Goal: Task Accomplishment & Management: Manage account settings

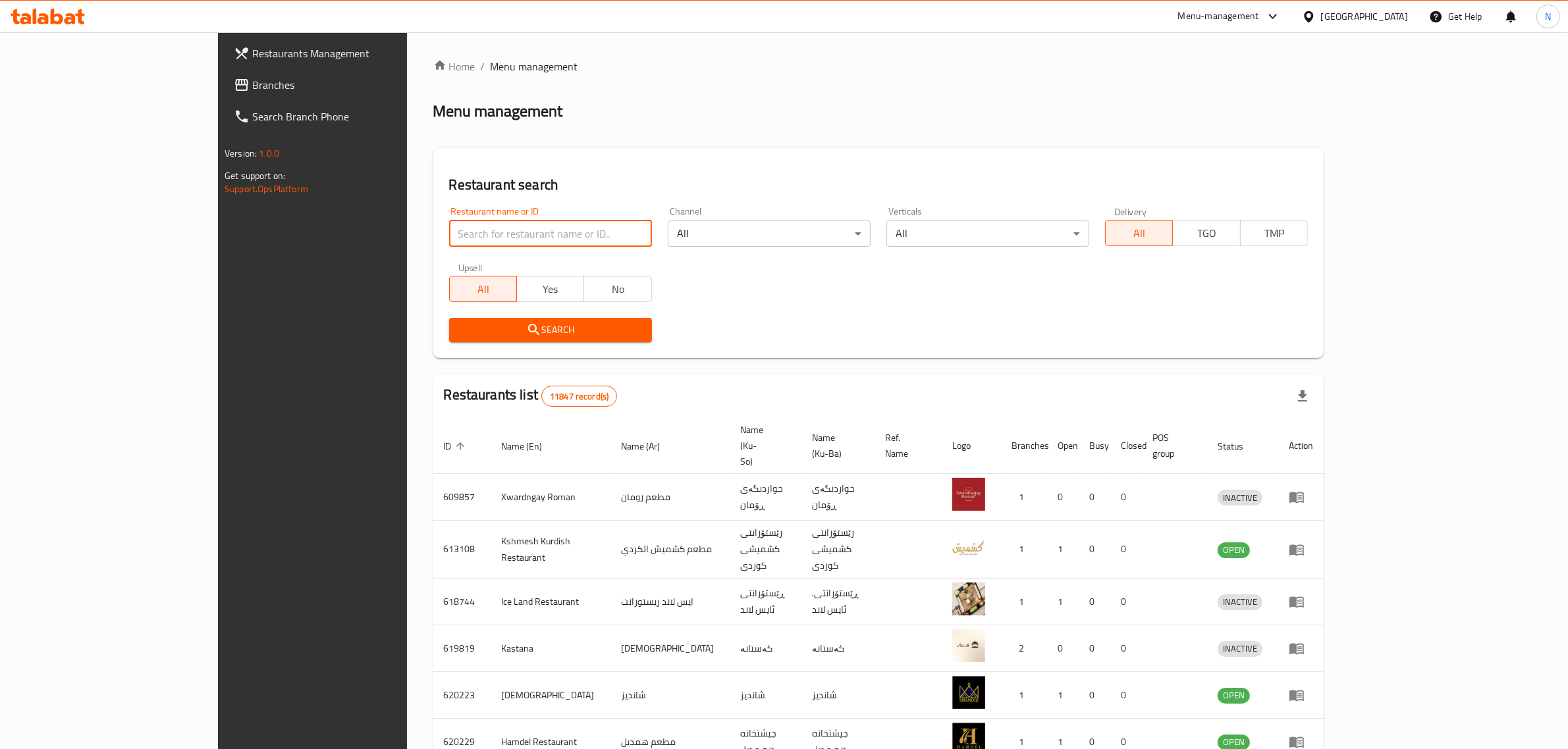
click at [449, 232] on input "search" at bounding box center [550, 234] width 203 height 26
paste input "707641"
type input "707641"
click at [577, 329] on span "Search" at bounding box center [550, 330] width 182 height 17
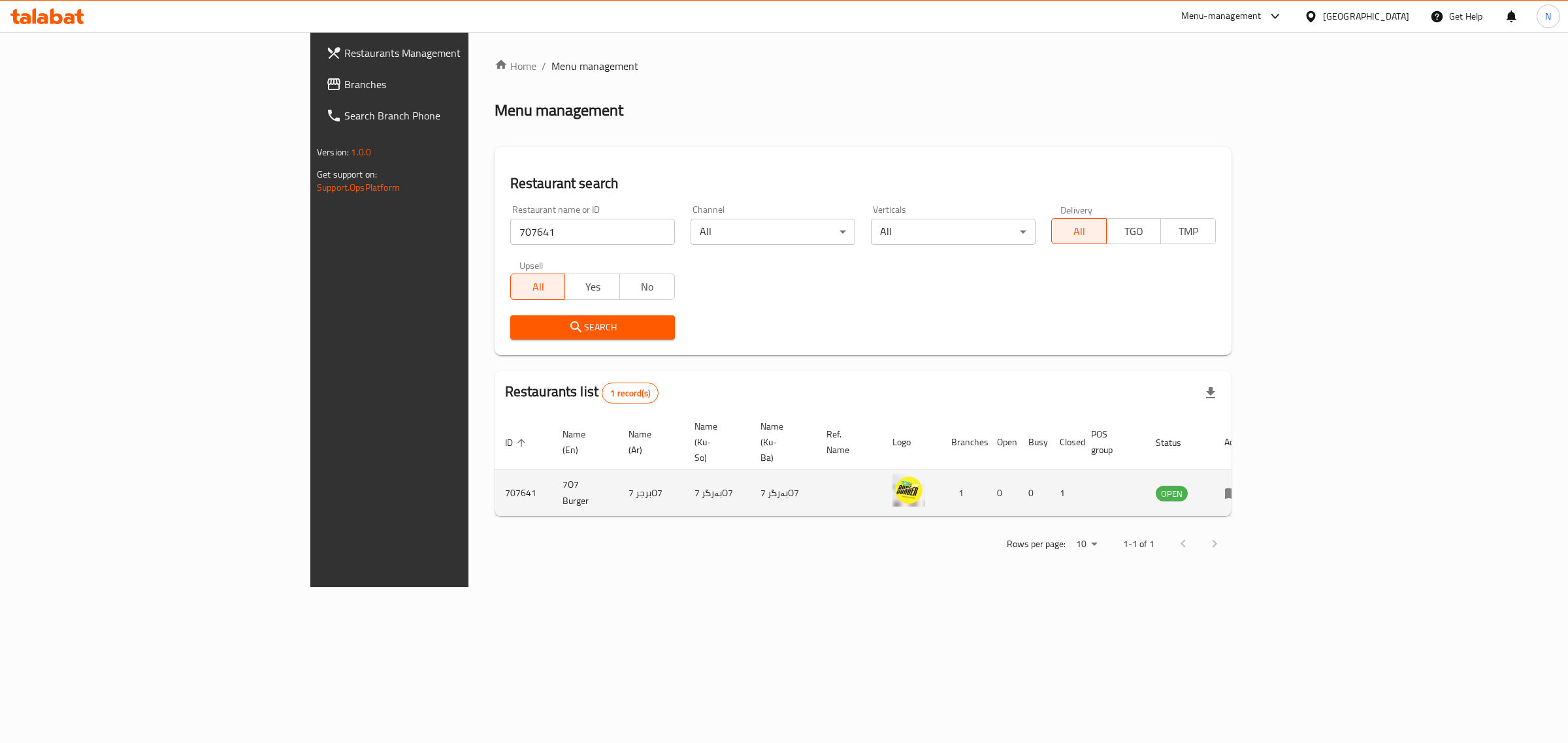
click at [1249, 485] on link "enhanced table" at bounding box center [1236, 493] width 24 height 16
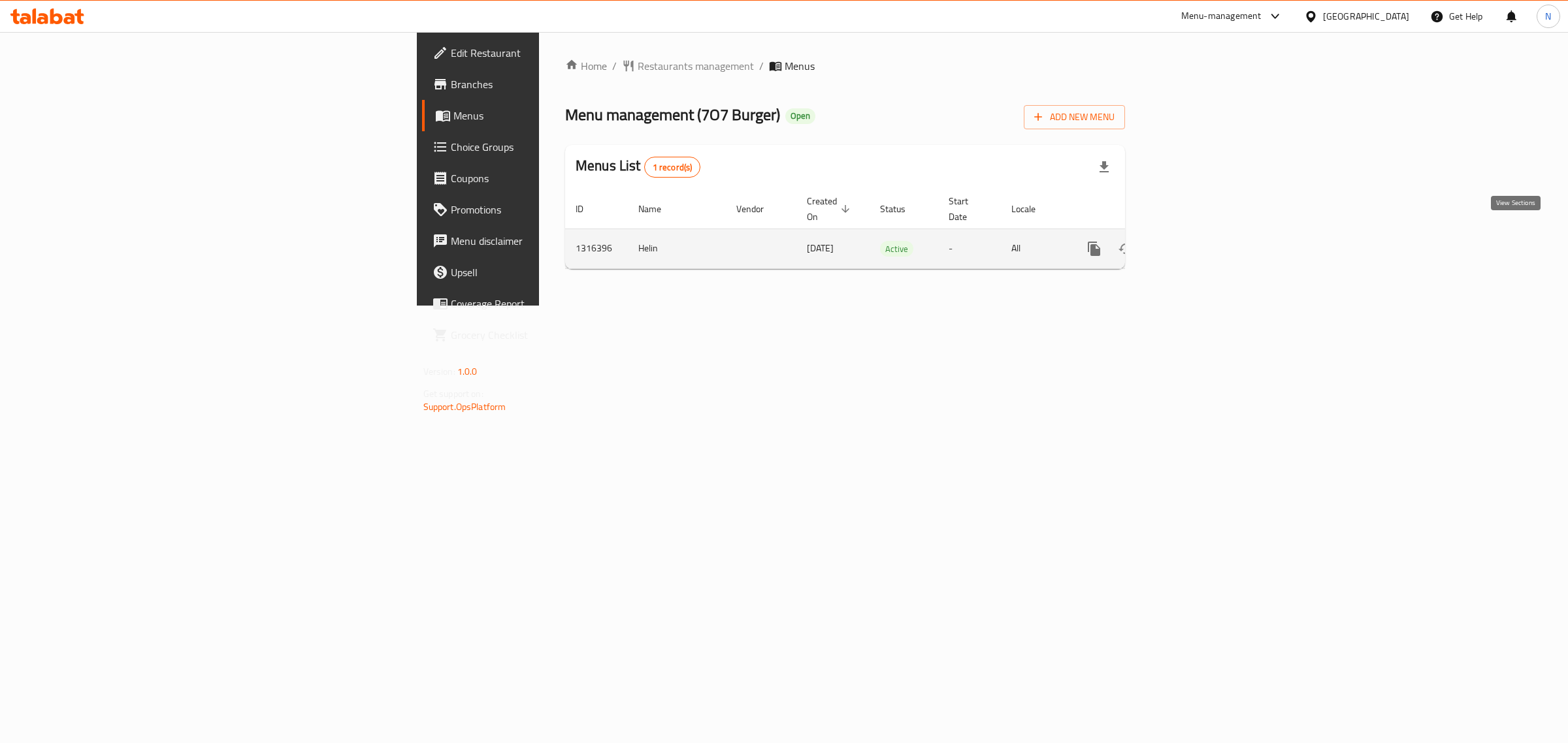
click at [1204, 233] on link "enhanced table" at bounding box center [1188, 249] width 32 height 32
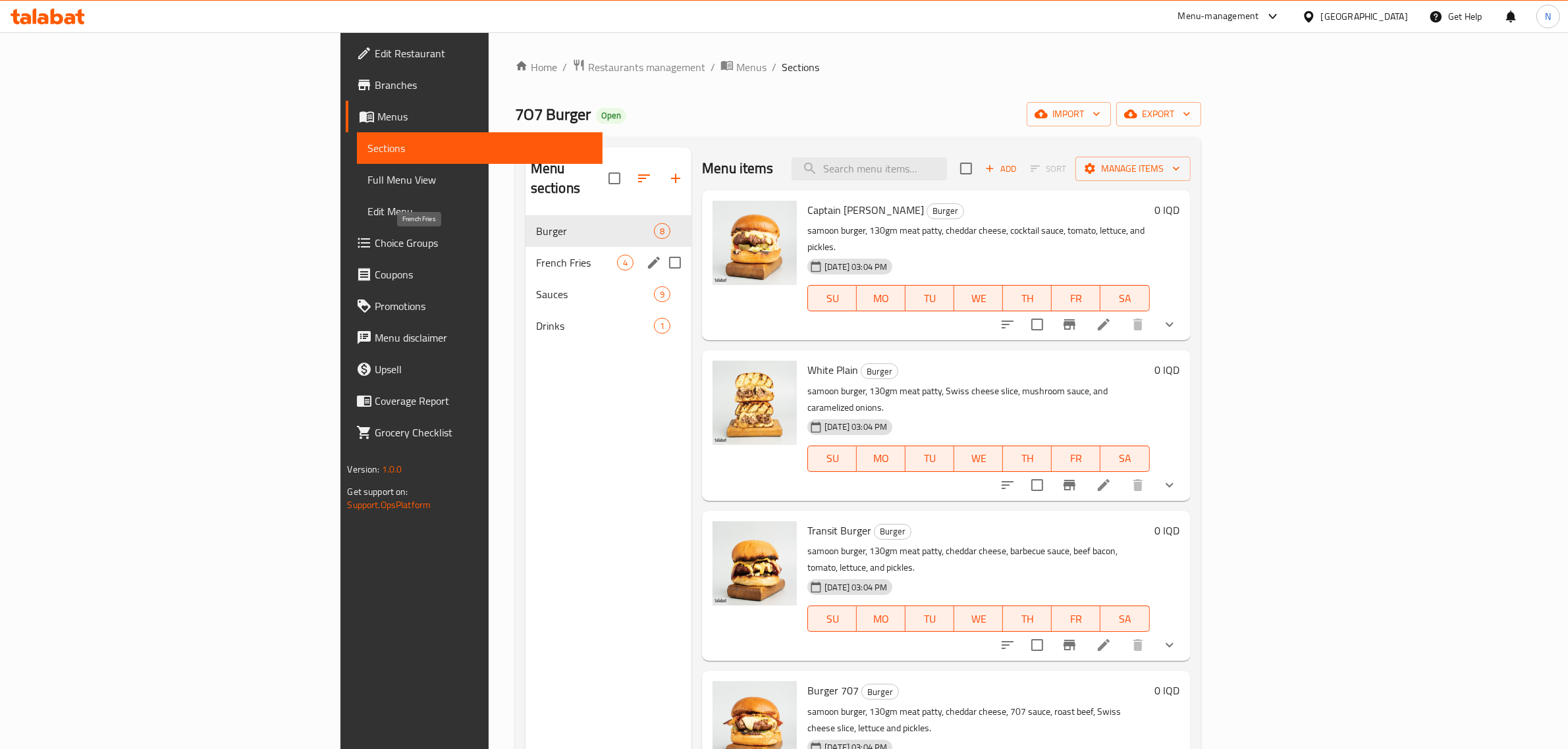
click at [536, 254] on span "French Fries" at bounding box center [576, 262] width 81 height 16
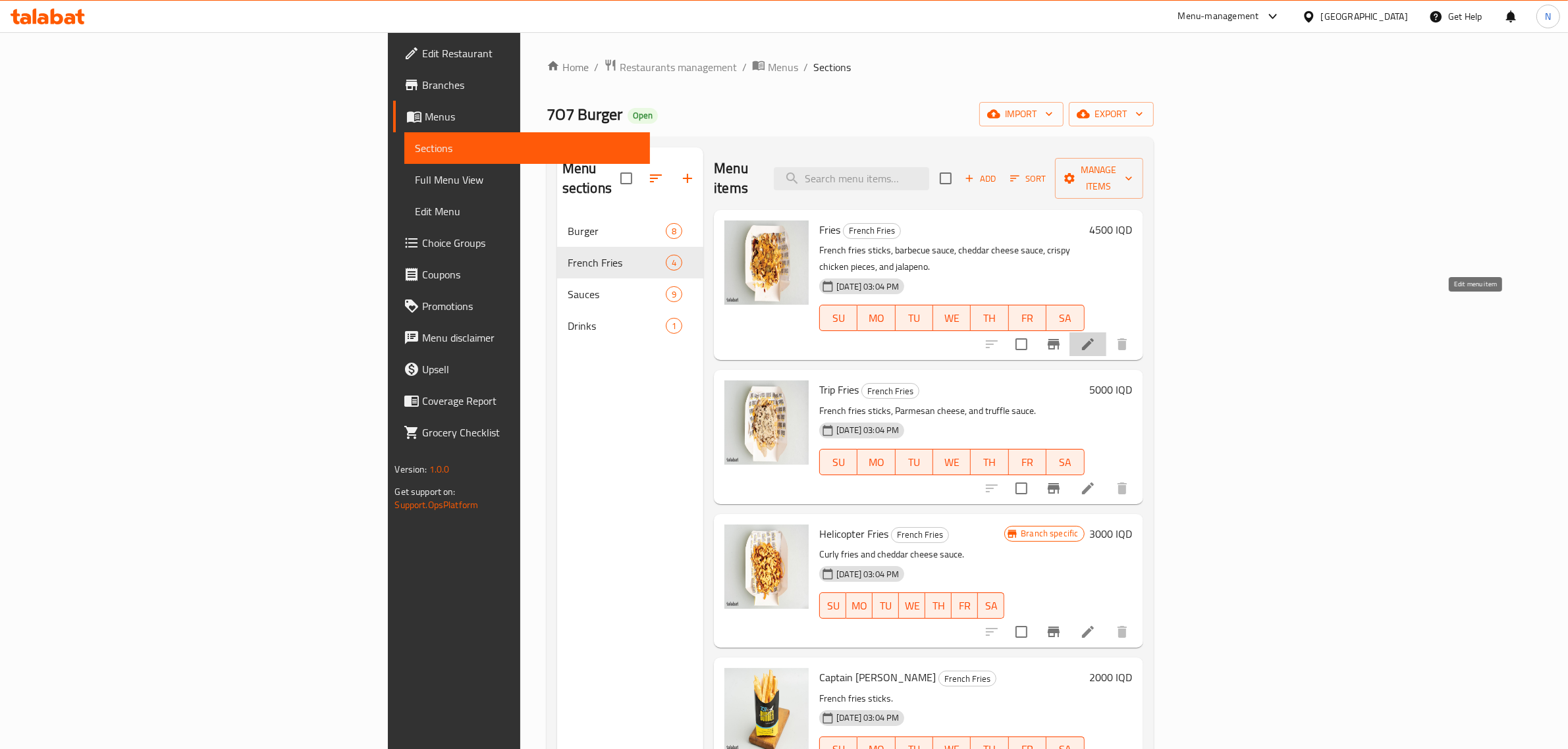
click at [1096, 336] on icon at bounding box center [1088, 344] width 16 height 16
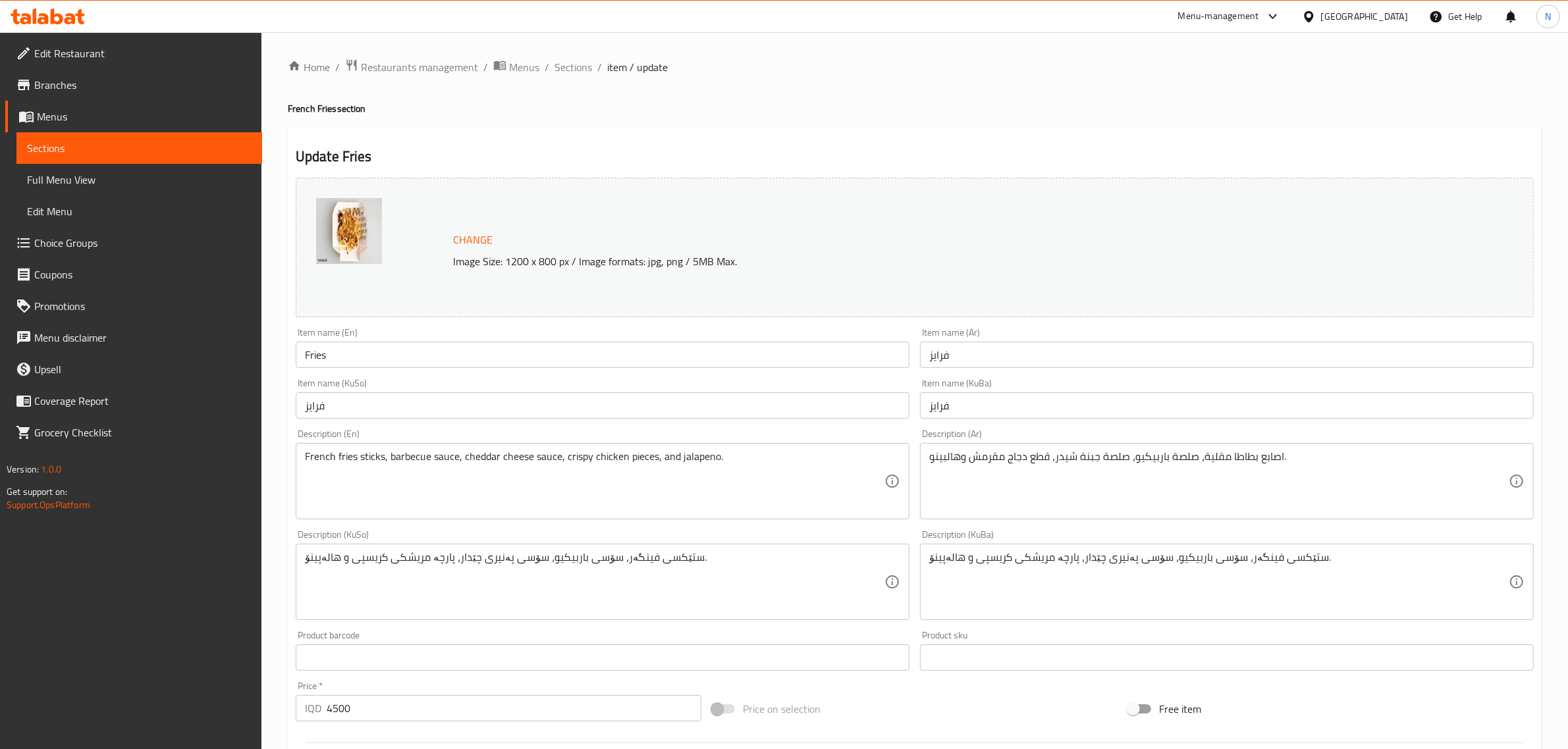
click at [1008, 354] on input "فرايز" at bounding box center [1227, 355] width 614 height 26
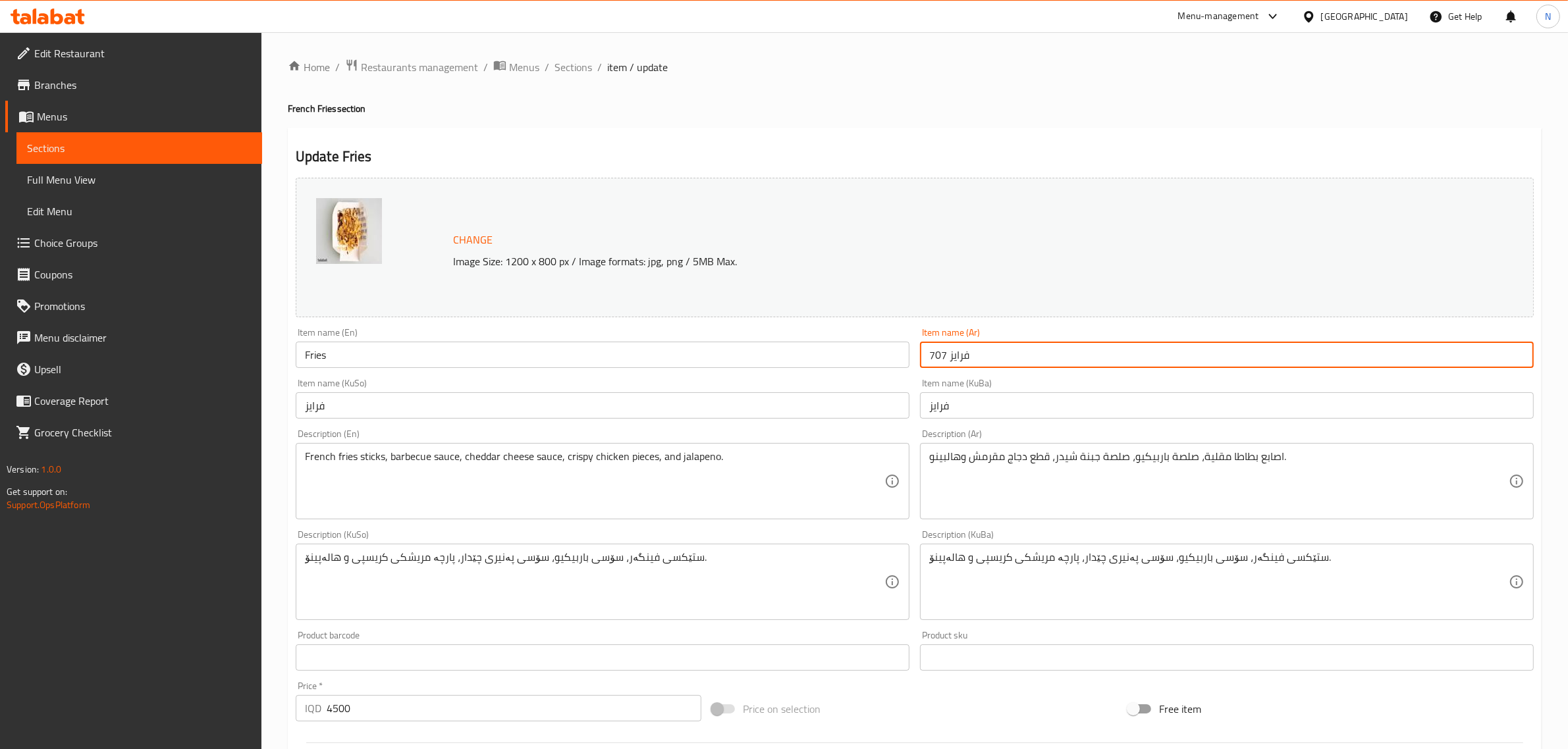
type input "فرايز 707"
click at [584, 365] on input "Fries" at bounding box center [602, 355] width 614 height 26
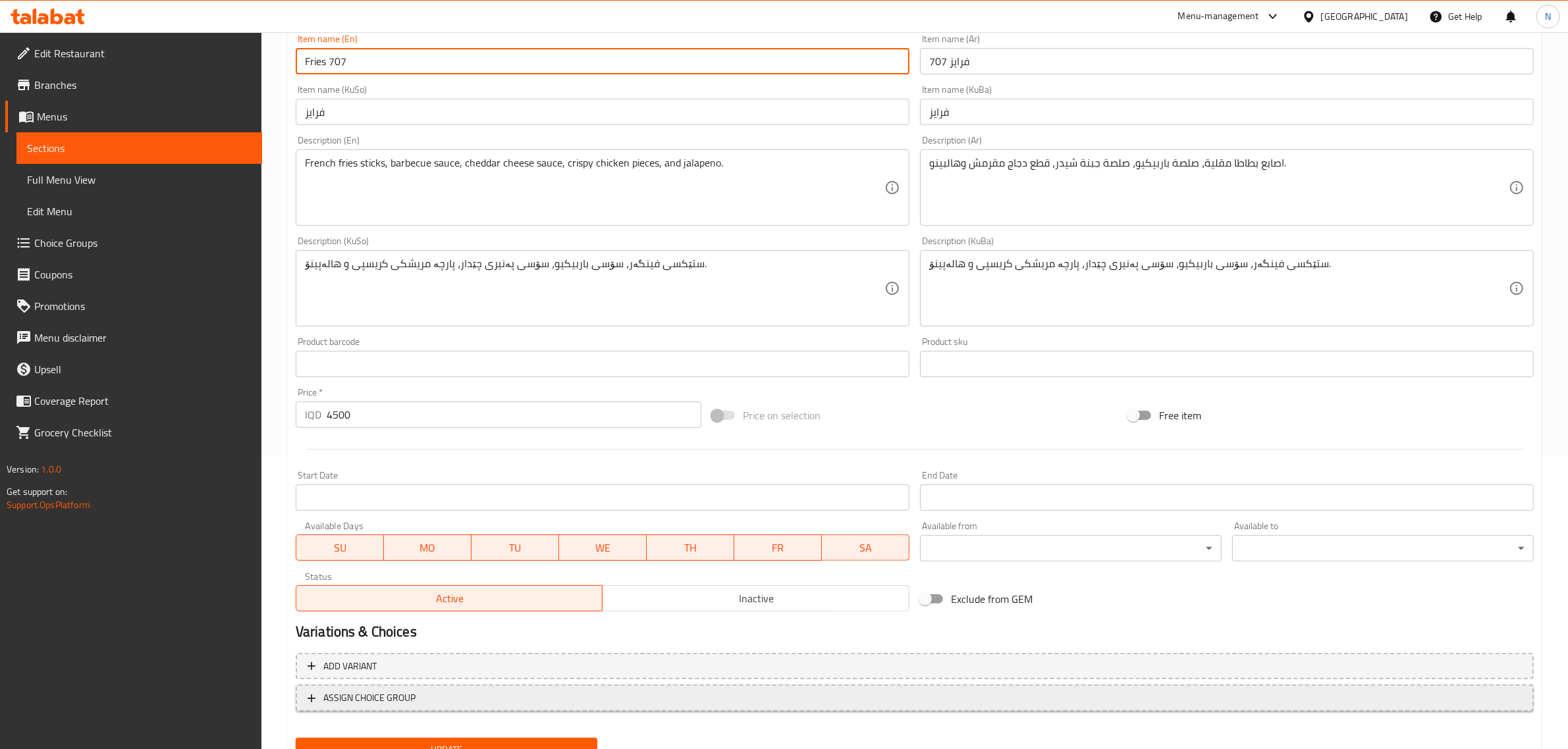
scroll to position [349, 0]
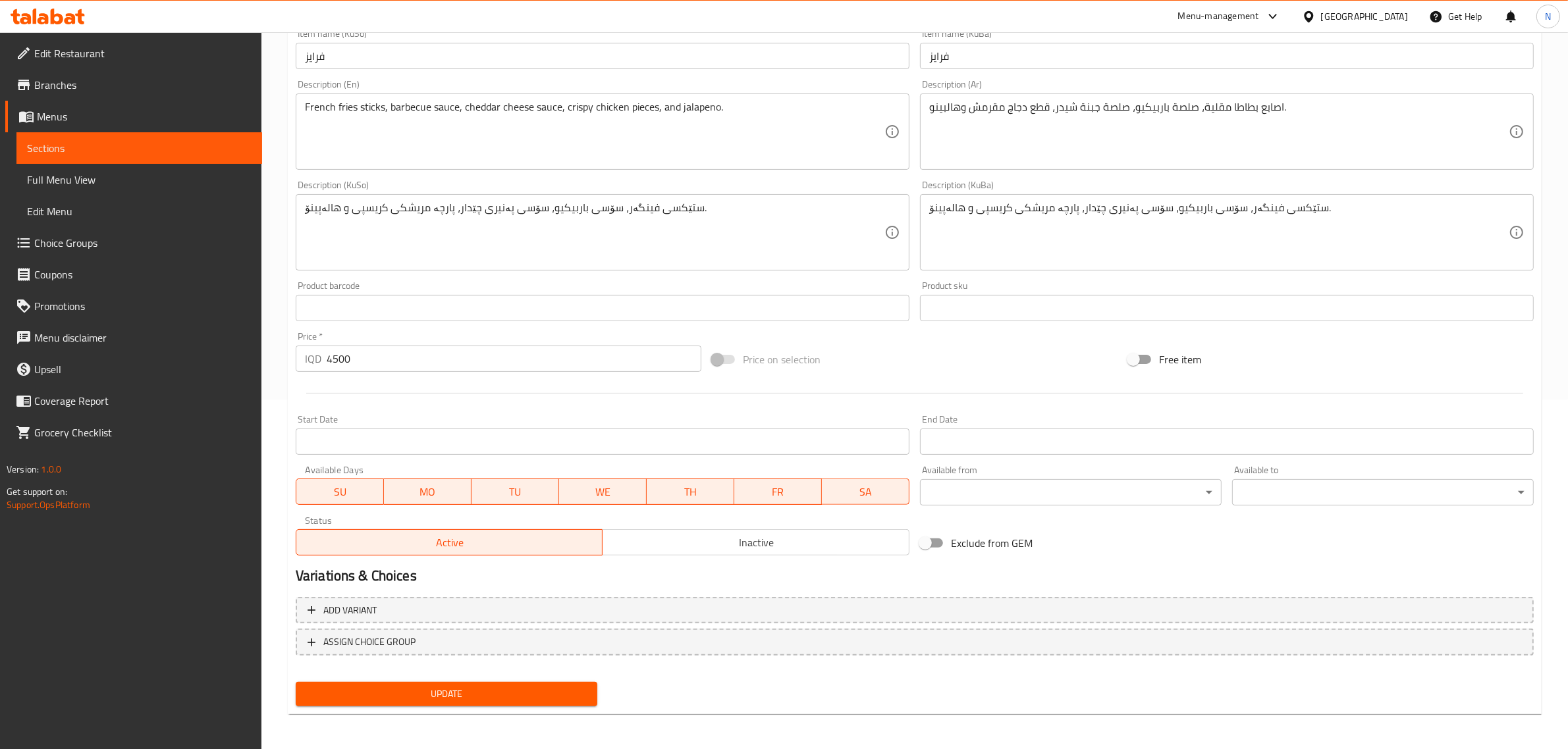
type input "Fries 707"
click at [521, 689] on span "Update" at bounding box center [446, 694] width 281 height 17
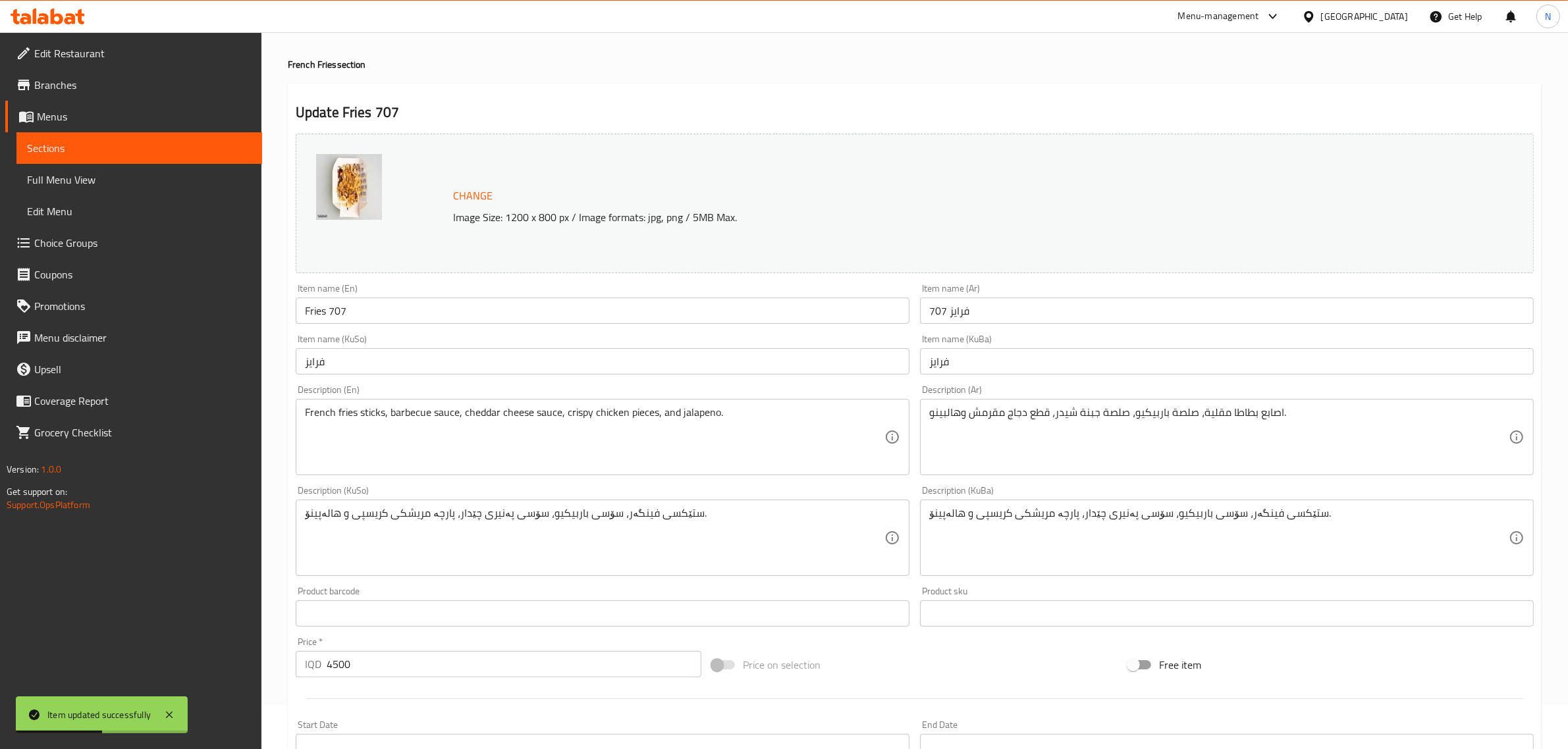
scroll to position [0, 0]
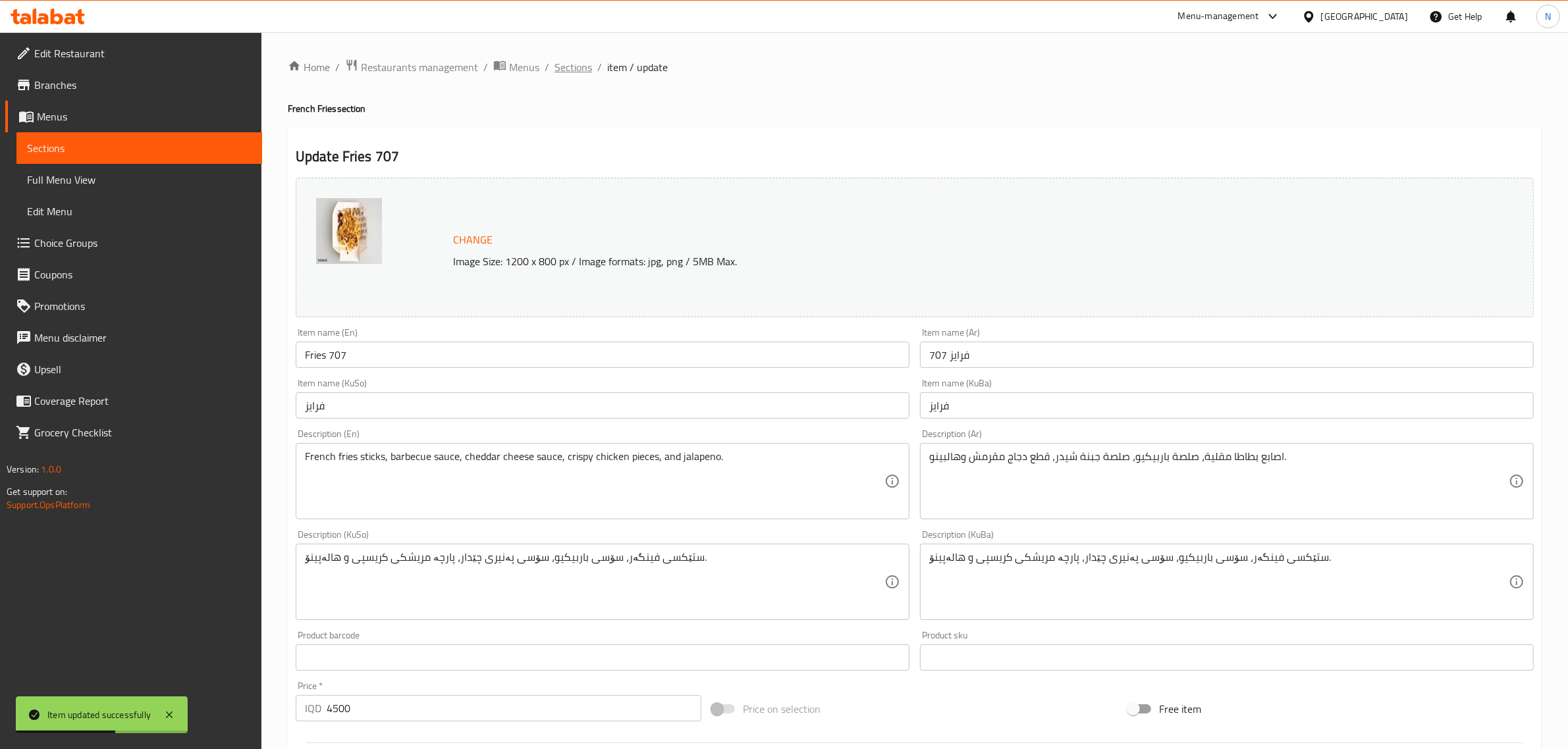
click at [589, 66] on span "Sections" at bounding box center [574, 67] width 38 height 16
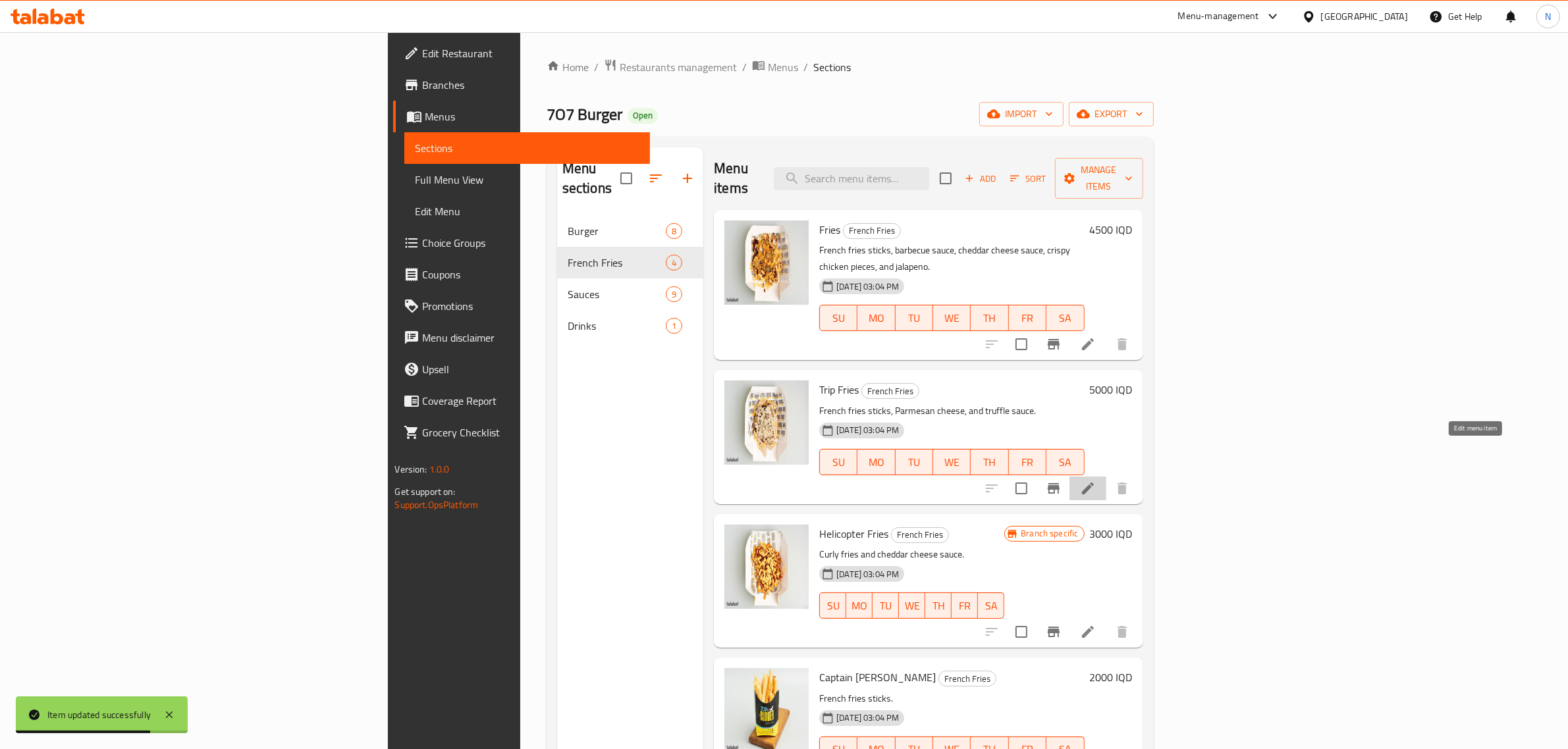
click at [1096, 481] on icon at bounding box center [1088, 489] width 16 height 16
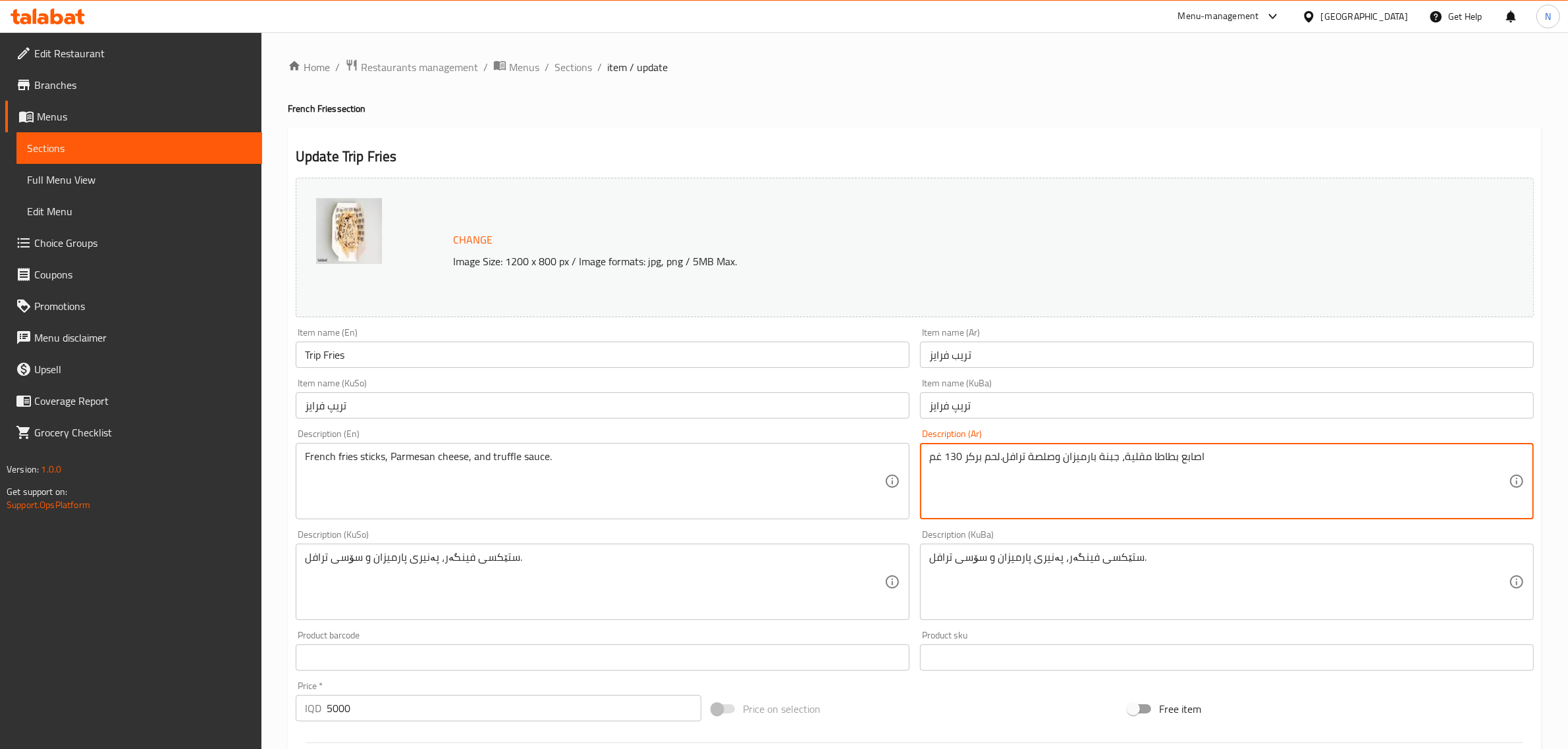
type textarea "اصابع بطاطا مقلية، جبنة بارميزان وصلصة ترافل.لحم بركر 130 غم"
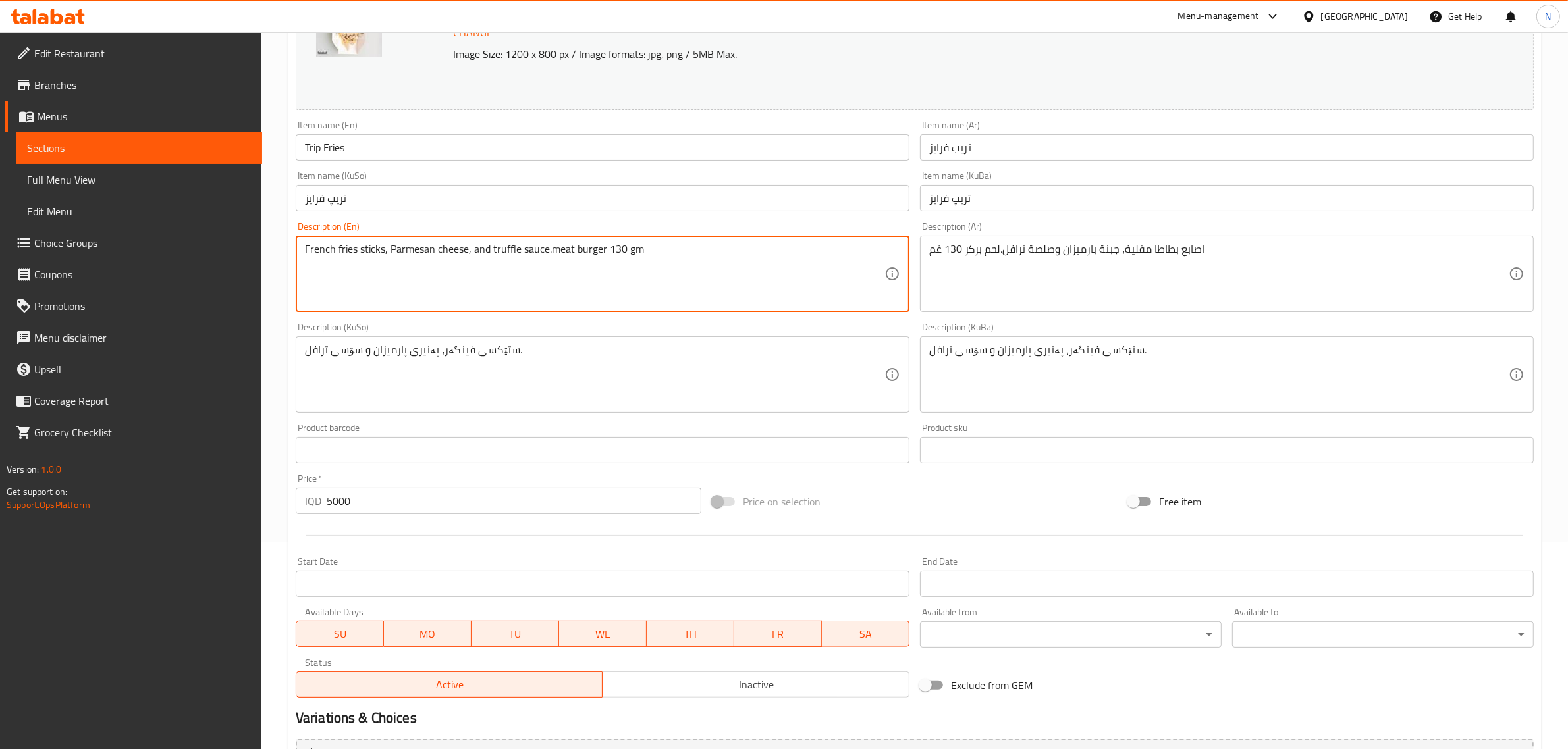
scroll to position [349, 0]
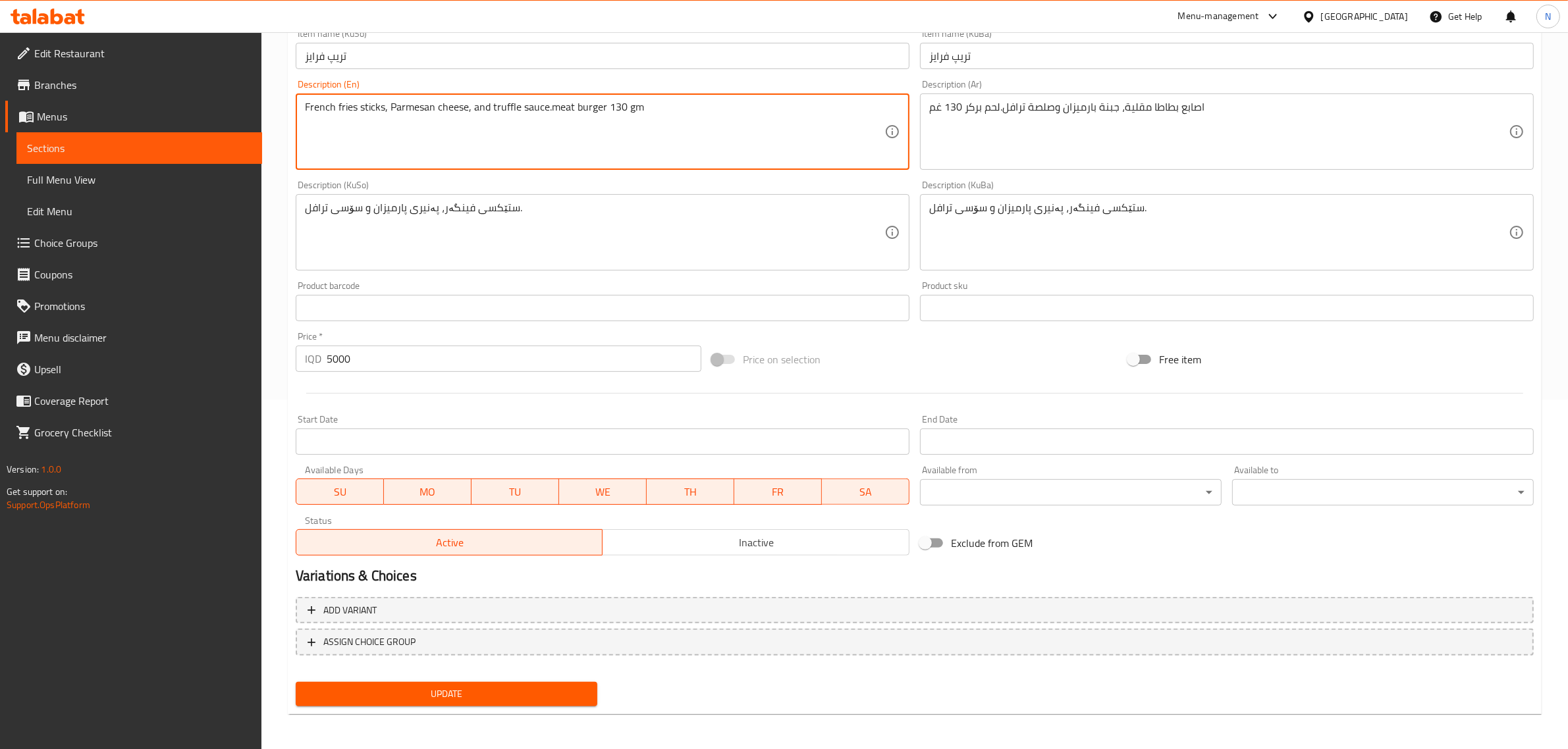
type textarea "French fries sticks, Parmesan cheese, and truffle sauce.meat burger 130 gm"
click at [525, 686] on span "Update" at bounding box center [446, 694] width 281 height 17
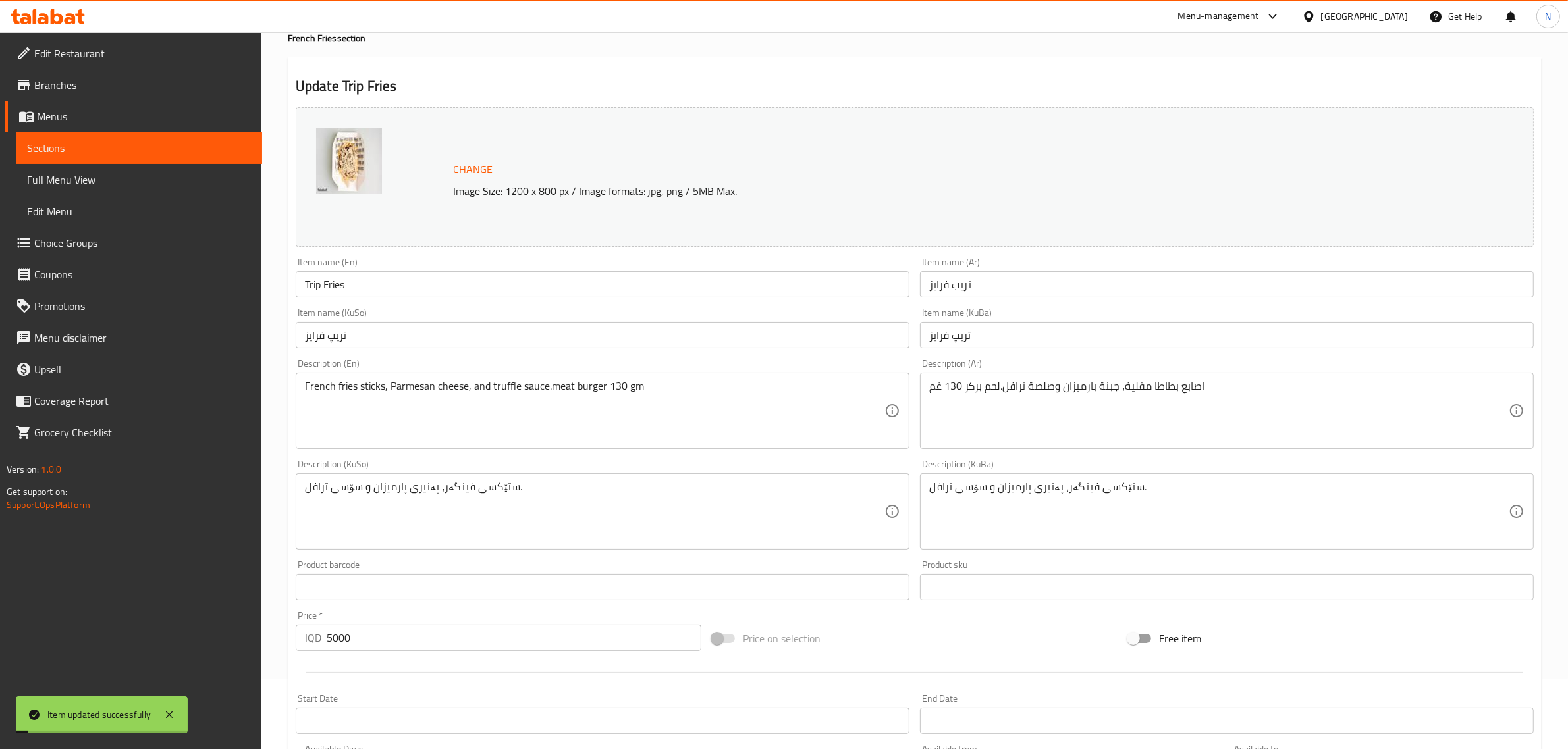
scroll to position [0, 0]
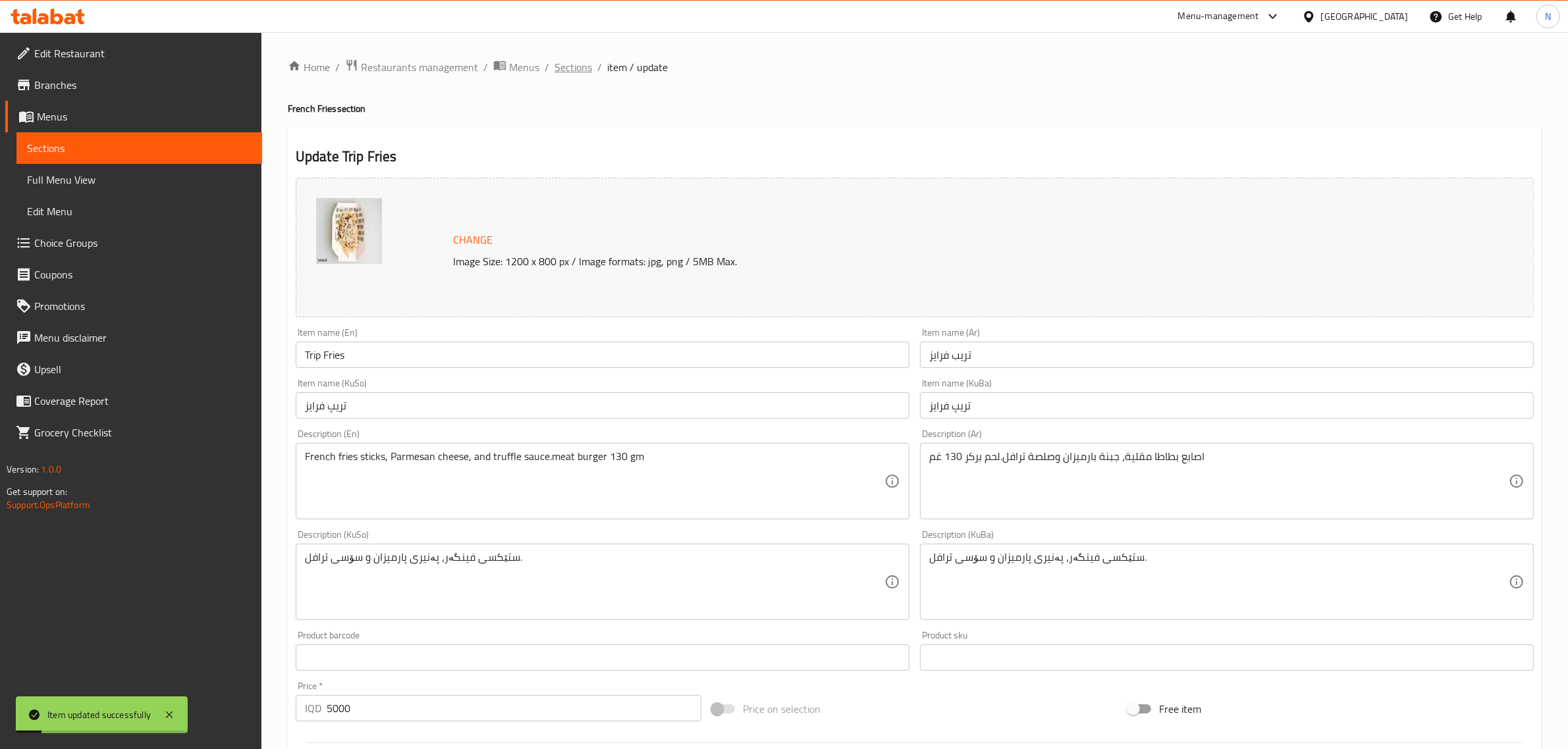
click at [571, 73] on span "Sections" at bounding box center [574, 67] width 38 height 16
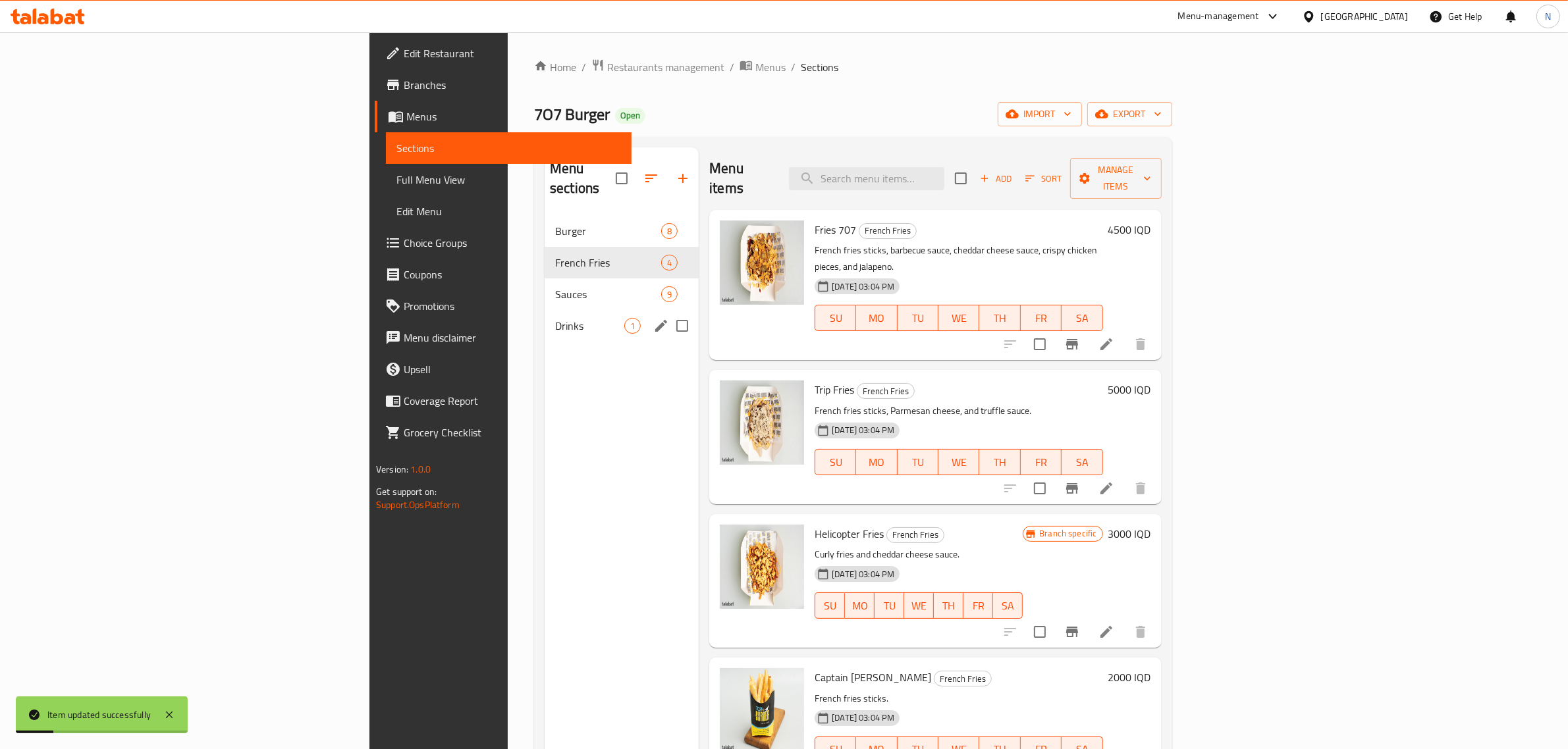
click at [555, 318] on span "Drinks" at bounding box center [590, 326] width 69 height 16
